Goal: Transaction & Acquisition: Book appointment/travel/reservation

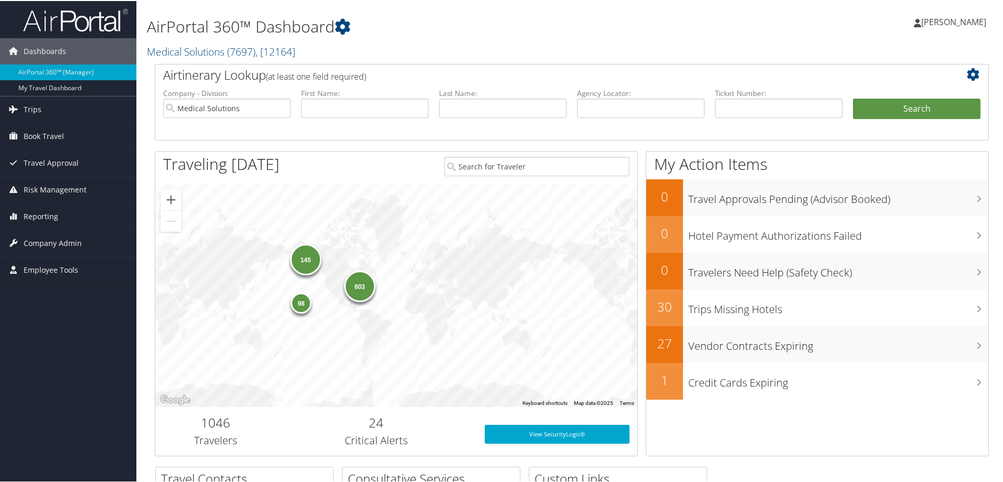
drag, startPoint x: 55, startPoint y: 138, endPoint x: 51, endPoint y: 153, distance: 15.0
click at [55, 138] on span "Book Travel" at bounding box center [44, 135] width 40 height 26
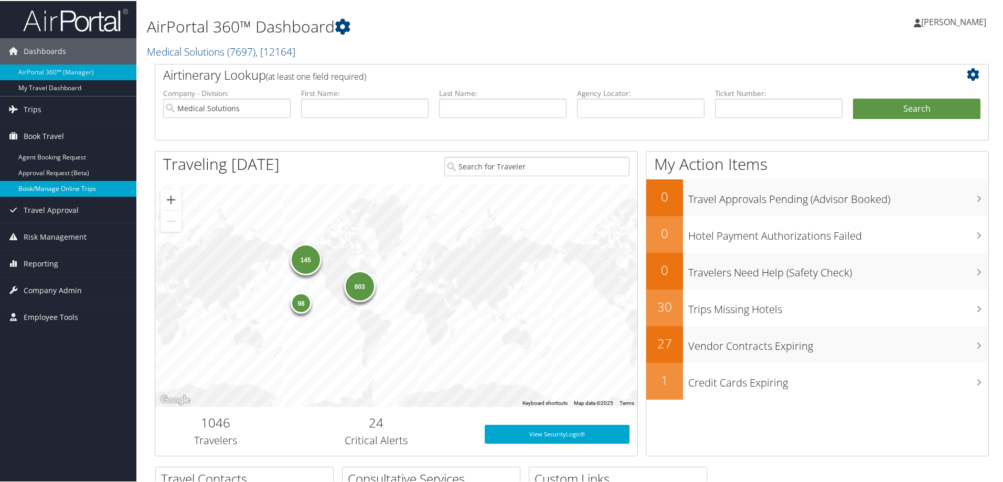
click at [56, 189] on link "Book/Manage Online Trips" at bounding box center [68, 188] width 136 height 16
click at [53, 185] on link "Book/Manage Online Trips" at bounding box center [68, 188] width 136 height 16
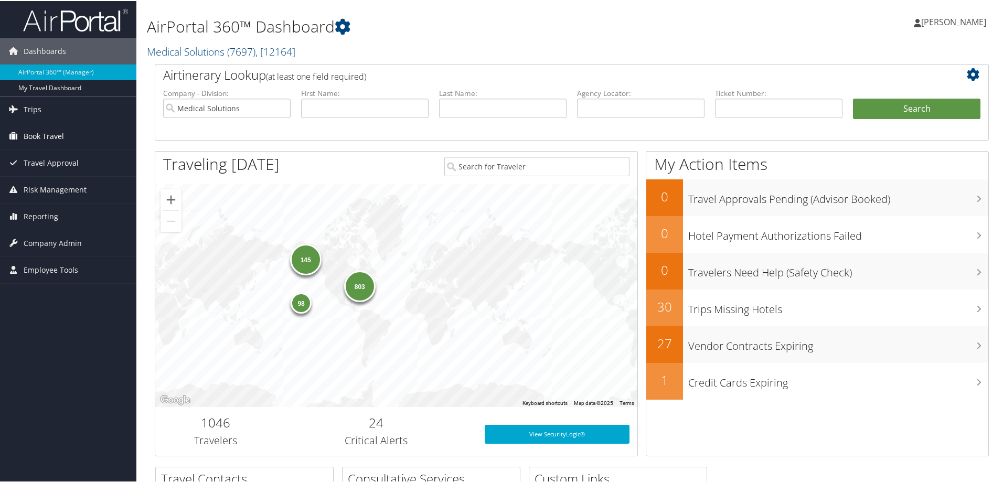
click at [45, 133] on span "Book Travel" at bounding box center [44, 135] width 40 height 26
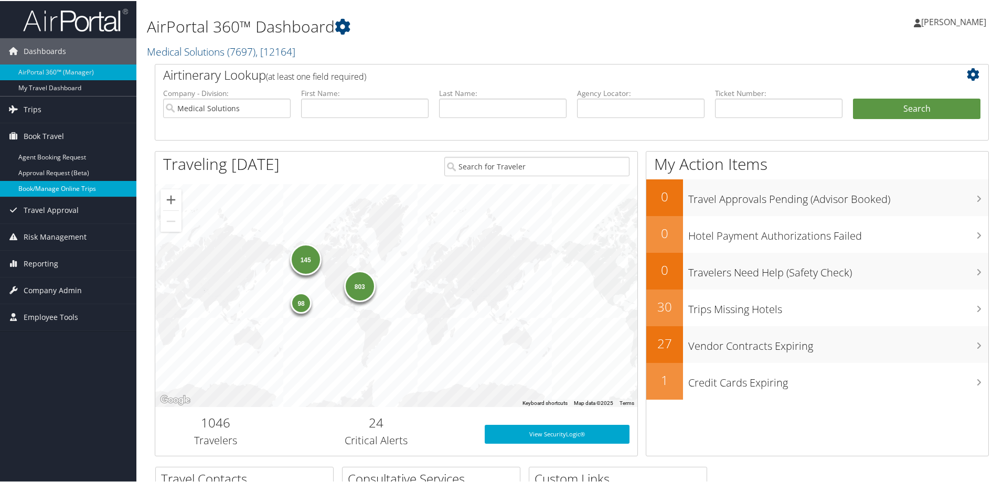
click at [55, 190] on link "Book/Manage Online Trips" at bounding box center [68, 188] width 136 height 16
